Goal: Find specific page/section: Find specific page/section

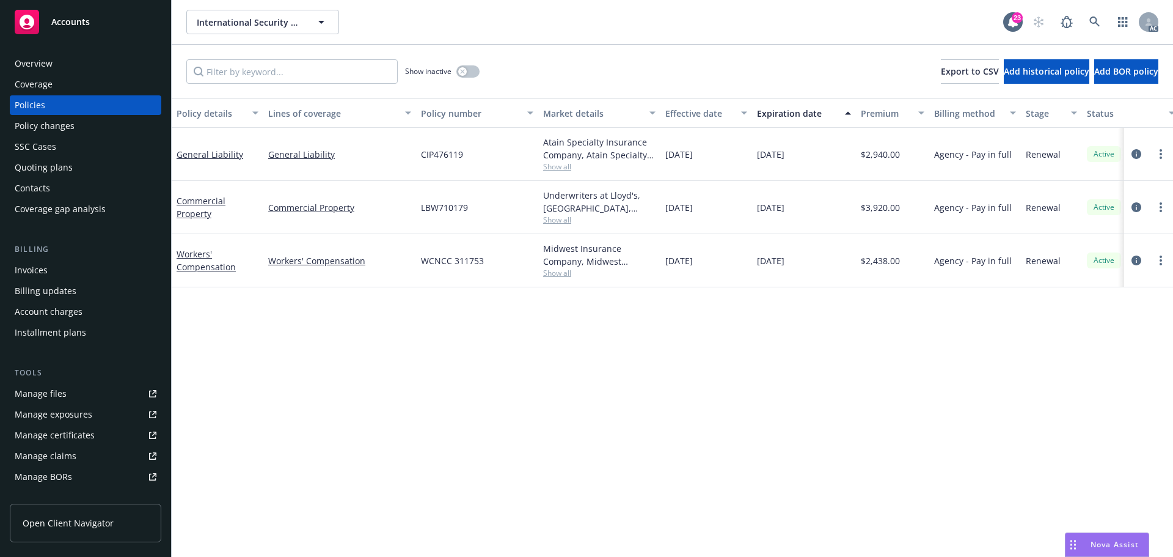
scroll to position [0, 178]
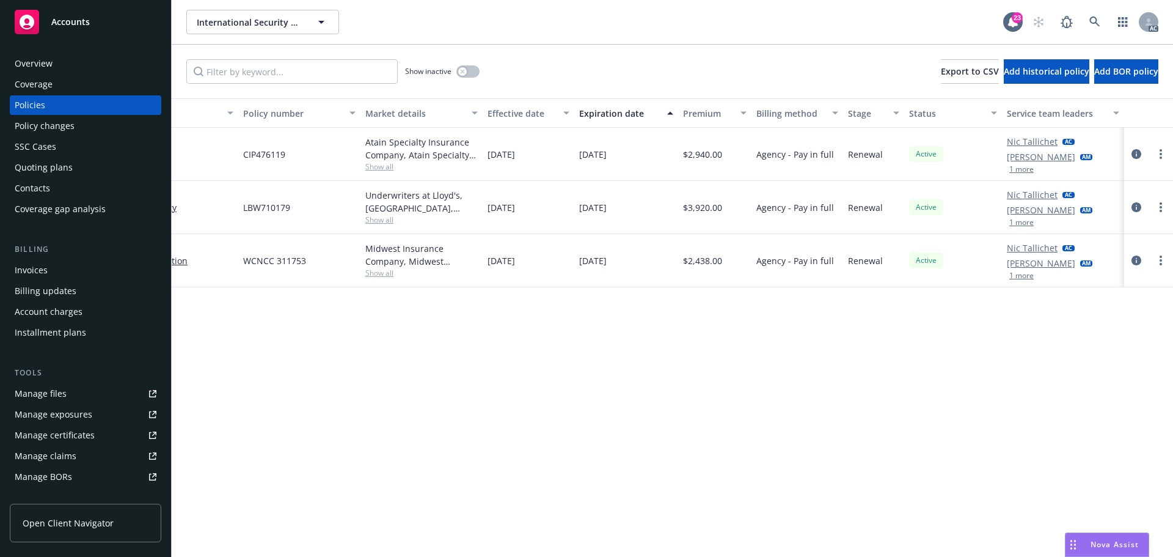
click at [1020, 168] on button "1 more" at bounding box center [1021, 169] width 24 height 7
